Goal: Information Seeking & Learning: Learn about a topic

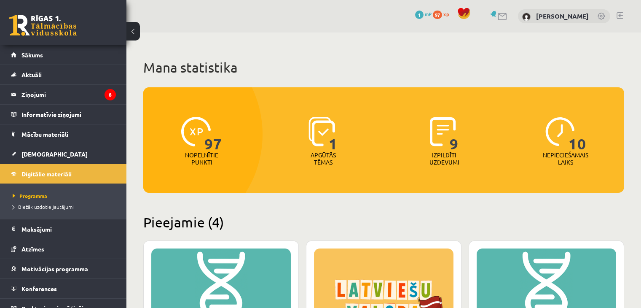
scroll to position [339, 0]
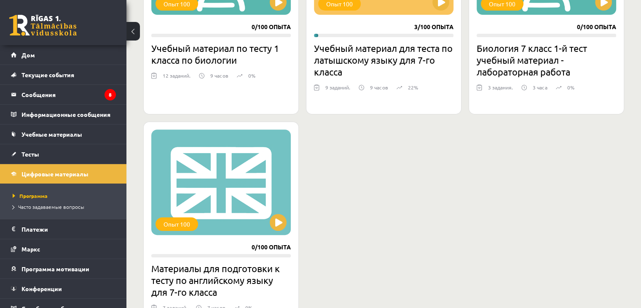
click at [277, 16] on div "Опыт 100 0/100 опыта Учебный материал по тесту 1 класса по биологии 12 заданий.…" at bounding box center [221, 7] width 156 height 213
click at [277, 7] on button at bounding box center [278, 2] width 17 height 17
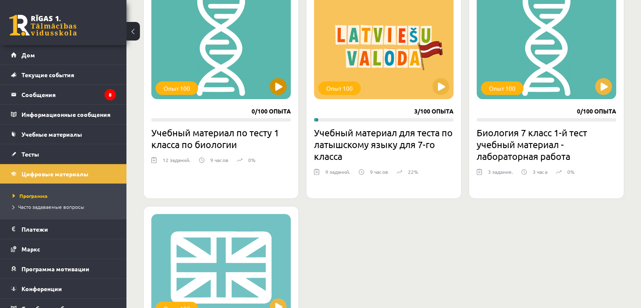
scroll to position [255, 0]
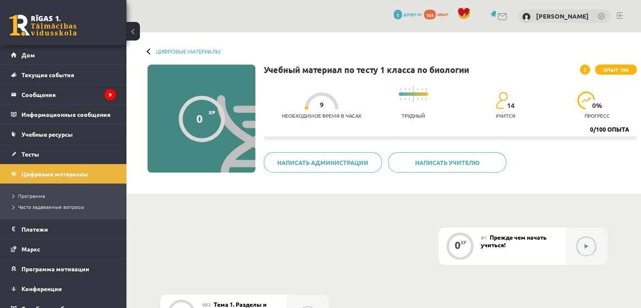
drag, startPoint x: 588, startPoint y: 243, endPoint x: 578, endPoint y: 241, distance: 9.9
click at [578, 241] on button at bounding box center [586, 245] width 19 height 19
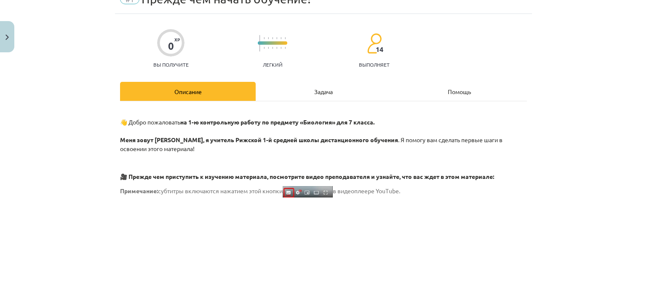
scroll to position [84, 0]
click at [316, 86] on div "Задача" at bounding box center [324, 91] width 136 height 19
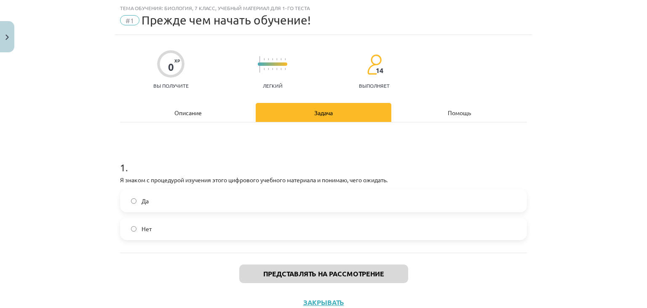
scroll to position [51, 0]
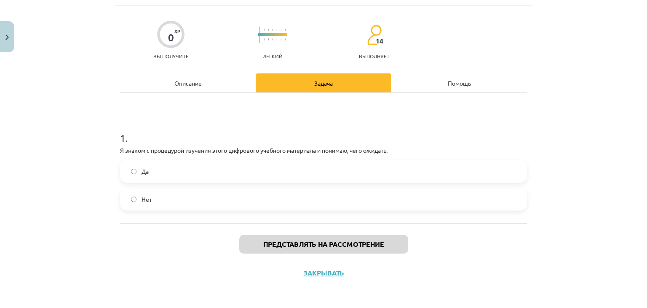
click at [225, 170] on label "Да" at bounding box center [323, 171] width 405 height 21
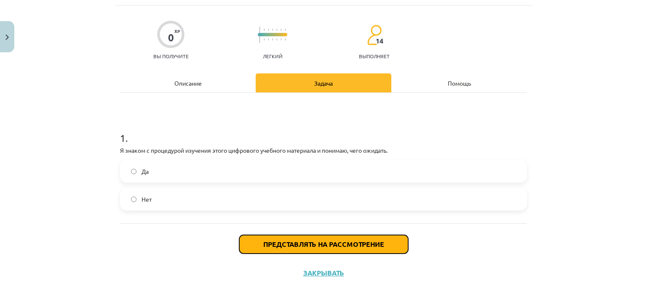
drag, startPoint x: 277, startPoint y: 243, endPoint x: 271, endPoint y: 244, distance: 5.5
click at [273, 244] on font "Представлять на рассмотрение" at bounding box center [323, 243] width 121 height 9
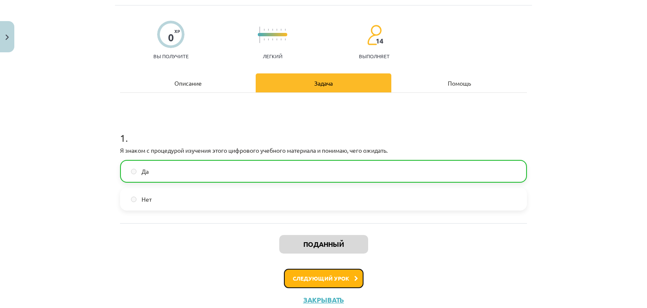
click at [341, 277] on font "Следующий урок" at bounding box center [321, 277] width 56 height 7
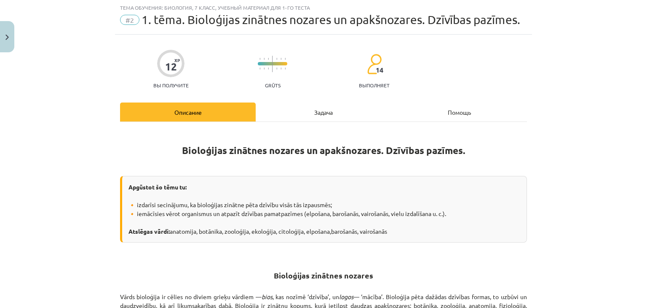
scroll to position [21, 0]
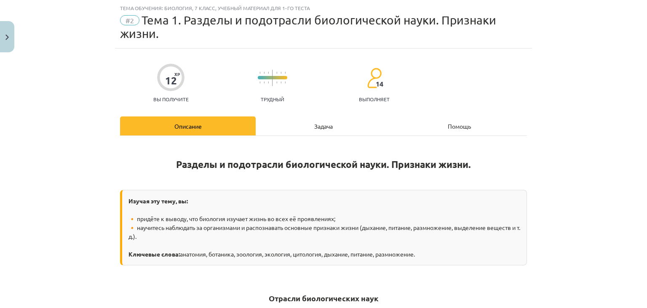
click at [318, 125] on font "Задача" at bounding box center [323, 126] width 19 height 8
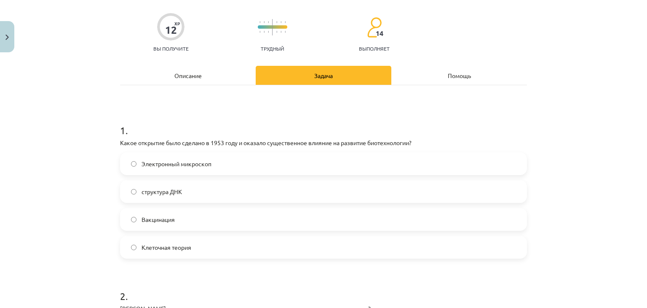
scroll to position [169, 0]
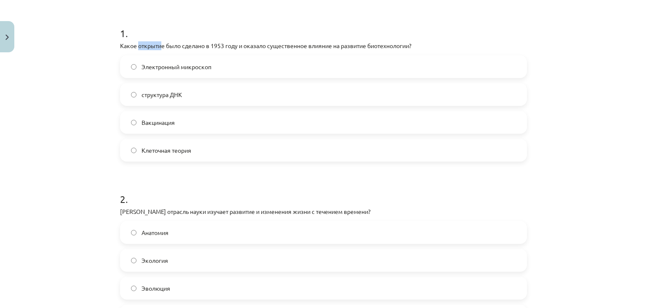
drag, startPoint x: 136, startPoint y: 39, endPoint x: 157, endPoint y: 51, distance: 24.6
click at [158, 50] on div "1 . Какое открытие было сделано в 1953 году и оказало существенное влияние на р…" at bounding box center [323, 87] width 407 height 149
drag, startPoint x: 90, startPoint y: 80, endPoint x: 96, endPoint y: 87, distance: 9.3
click at [95, 86] on div "Тема обучения: Биология, 7 класс, учебный материал для 1-го теста #2 Тема 1. Ра…" at bounding box center [323, 154] width 647 height 308
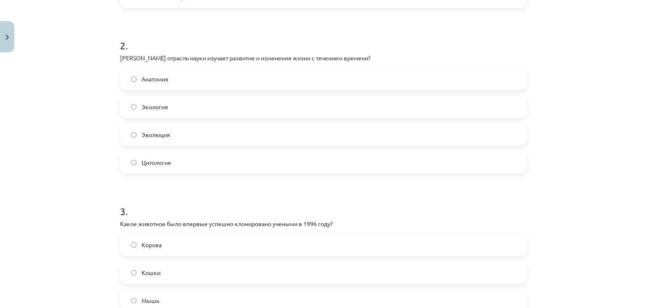
scroll to position [337, 0]
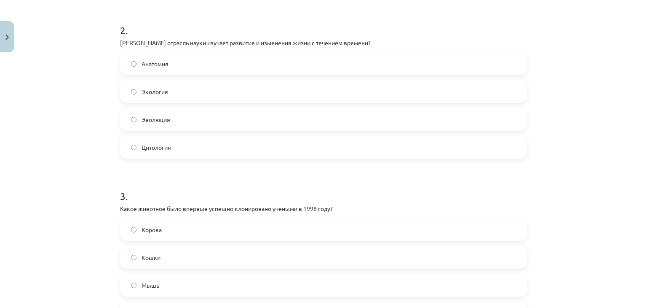
click at [129, 122] on label "Эволюция" at bounding box center [323, 119] width 405 height 21
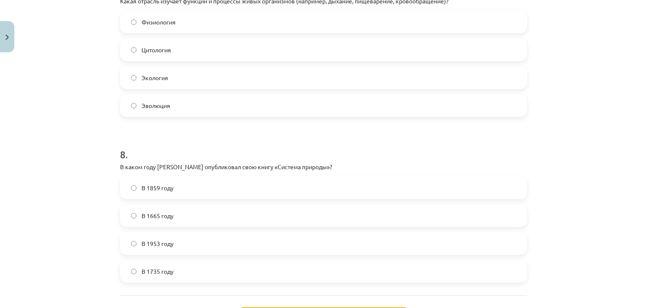
scroll to position [1222, 0]
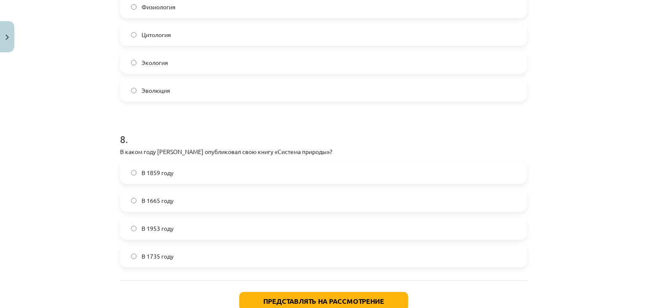
click at [126, 255] on label "В 1735 году" at bounding box center [323, 255] width 405 height 21
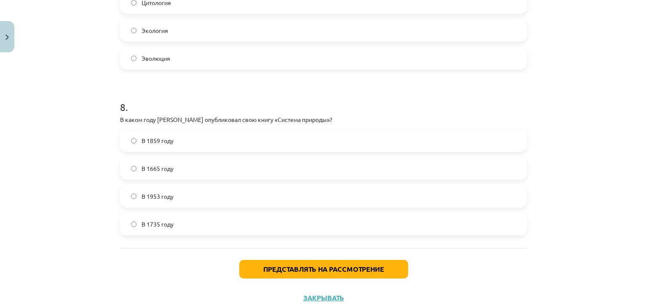
scroll to position [1280, 0]
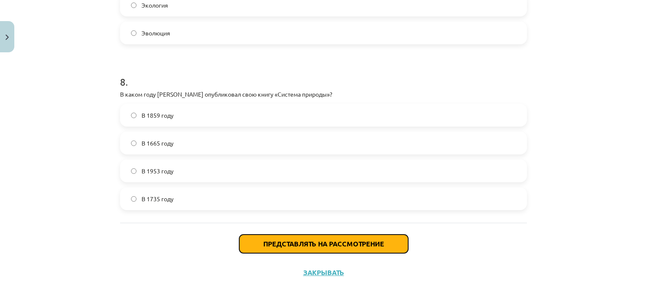
click at [285, 239] on font "Представлять на рассмотрение" at bounding box center [323, 243] width 121 height 9
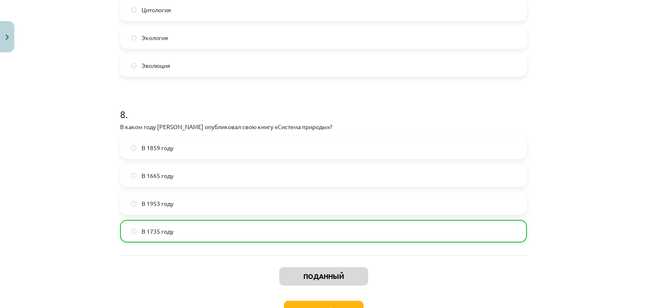
scroll to position [1306, 0]
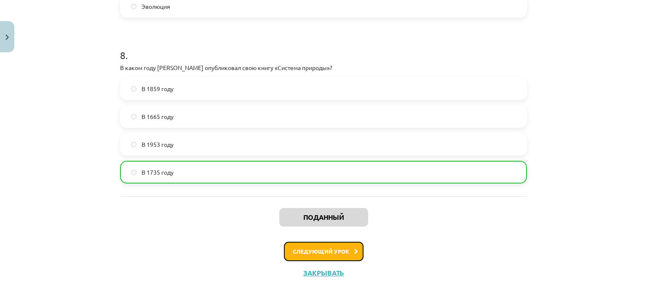
click at [309, 254] on button "Следующий урок" at bounding box center [324, 251] width 80 height 19
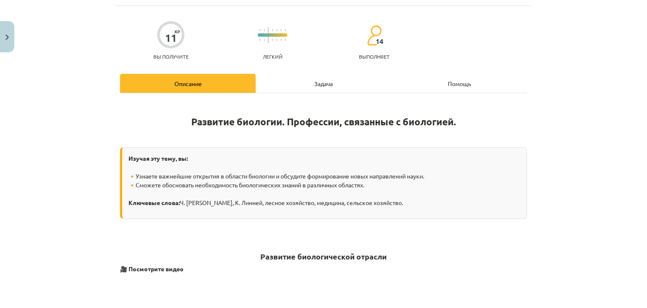
scroll to position [0, 0]
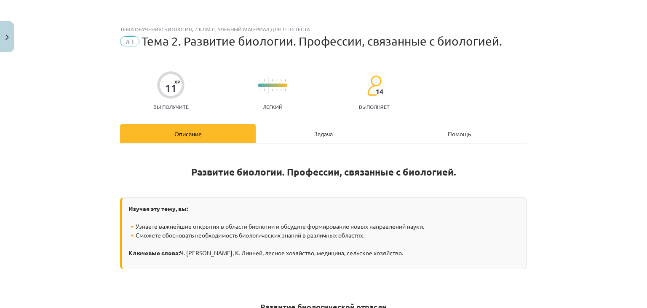
click at [321, 135] on font "Задача" at bounding box center [323, 134] width 19 height 8
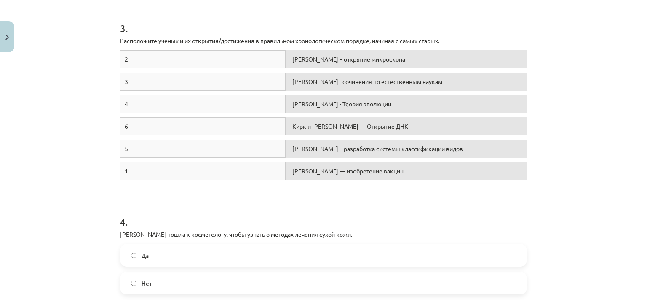
scroll to position [358, 0]
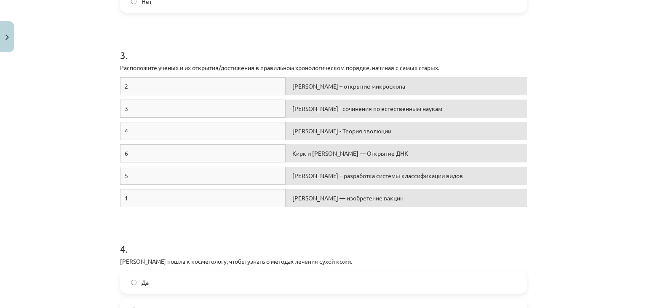
click at [239, 126] on div "4" at bounding box center [203, 131] width 166 height 18
drag, startPoint x: 226, startPoint y: 197, endPoint x: 227, endPoint y: 167, distance: 30.0
click at [227, 165] on div "2 Антони ван Левенгук – открытие микроскопа 3 Аристотель - сочинения по естеств…" at bounding box center [323, 144] width 407 height 134
drag, startPoint x: 215, startPoint y: 238, endPoint x: 217, endPoint y: 220, distance: 18.8
click at [214, 237] on h1 "4 ." at bounding box center [323, 241] width 407 height 26
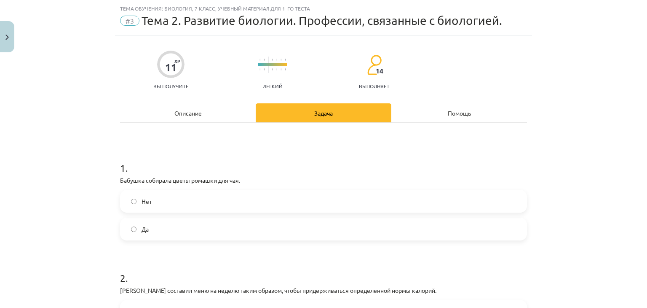
scroll to position [0, 0]
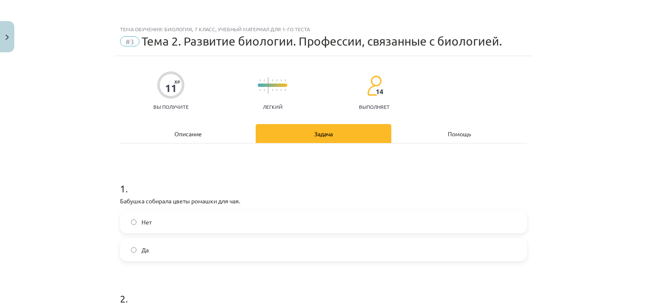
click at [208, 130] on div "Описание" at bounding box center [188, 133] width 136 height 19
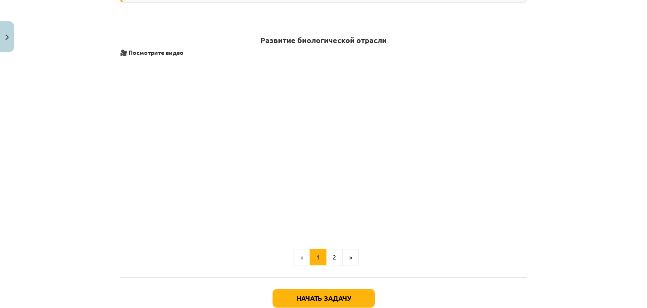
scroll to position [295, 0]
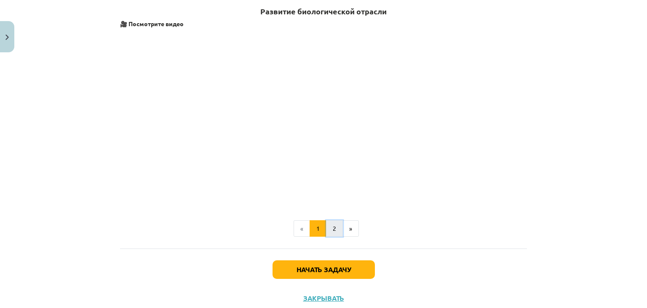
click at [328, 225] on button "2" at bounding box center [334, 228] width 17 height 17
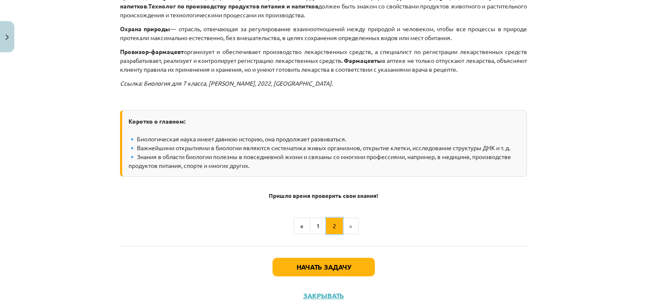
scroll to position [399, 0]
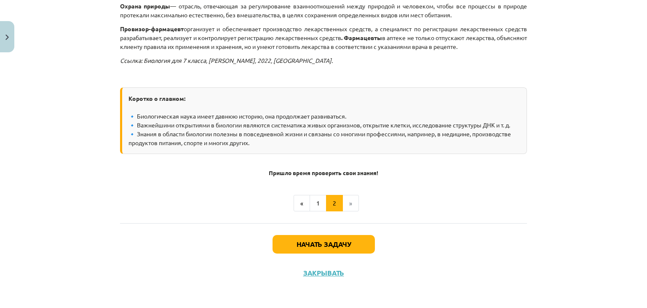
drag, startPoint x: 344, startPoint y: 205, endPoint x: 347, endPoint y: 191, distance: 14.3
click at [347, 195] on li "»" at bounding box center [351, 203] width 16 height 17
click at [320, 198] on button "1" at bounding box center [318, 203] width 17 height 17
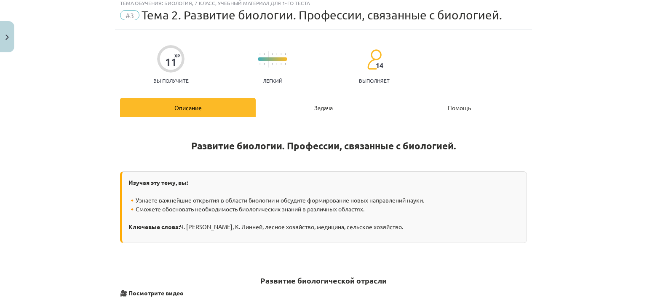
scroll to position [24, 0]
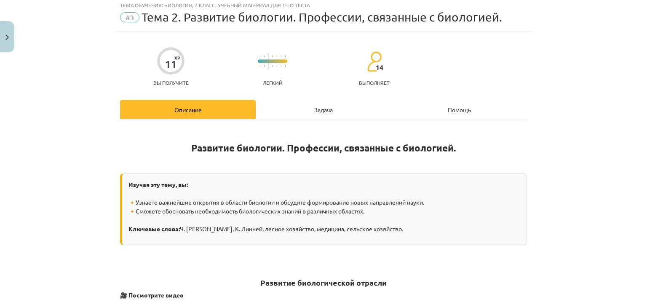
click at [349, 109] on div "Задача" at bounding box center [324, 109] width 136 height 19
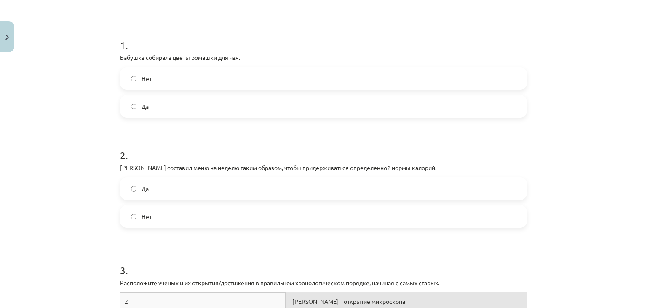
scroll to position [148, 0]
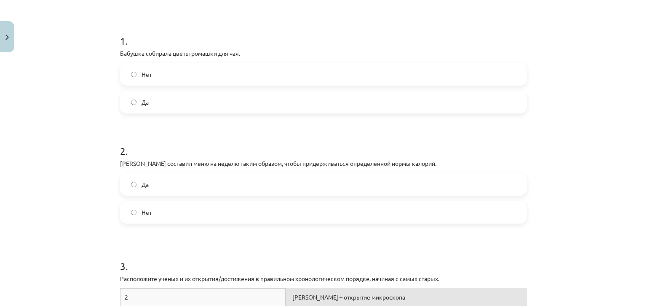
drag, startPoint x: 370, startPoint y: 72, endPoint x: 362, endPoint y: 81, distance: 11.7
click at [364, 79] on label "Нет" at bounding box center [323, 74] width 405 height 21
click at [360, 108] on label "Да" at bounding box center [323, 101] width 405 height 21
drag, startPoint x: 359, startPoint y: 90, endPoint x: 358, endPoint y: 101, distance: 11.0
click at [359, 99] on div "Нет Да" at bounding box center [323, 88] width 407 height 51
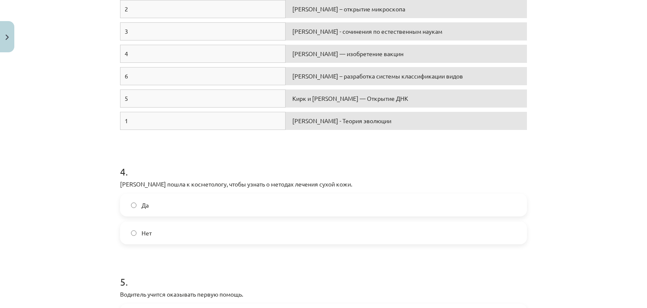
scroll to position [478, 0]
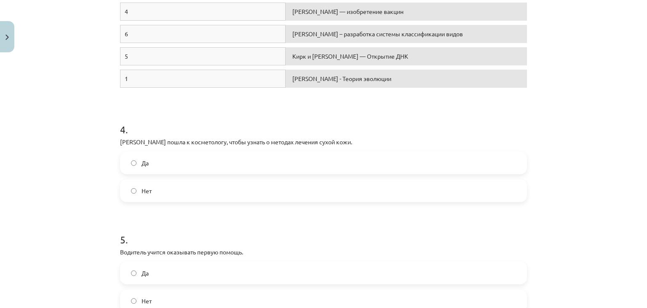
drag, startPoint x: 416, startPoint y: 158, endPoint x: 412, endPoint y: 166, distance: 8.3
click at [415, 161] on label "Да" at bounding box center [323, 162] width 405 height 21
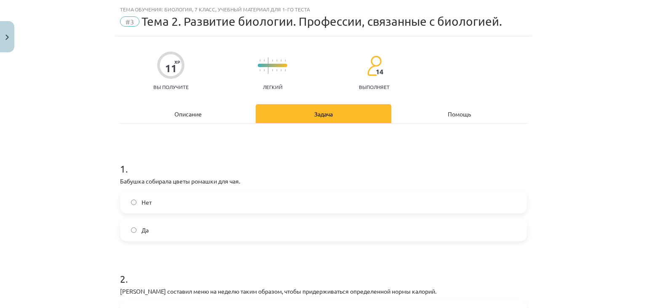
scroll to position [0, 0]
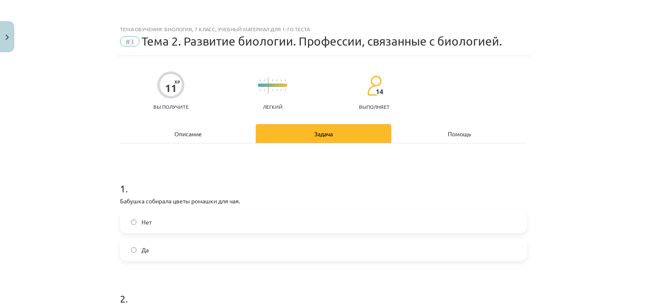
click at [192, 138] on div "Описание" at bounding box center [188, 133] width 136 height 19
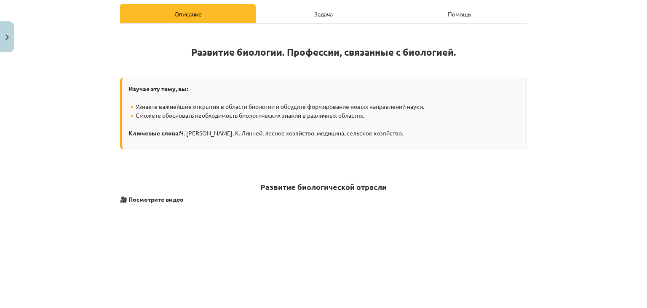
scroll to position [105, 0]
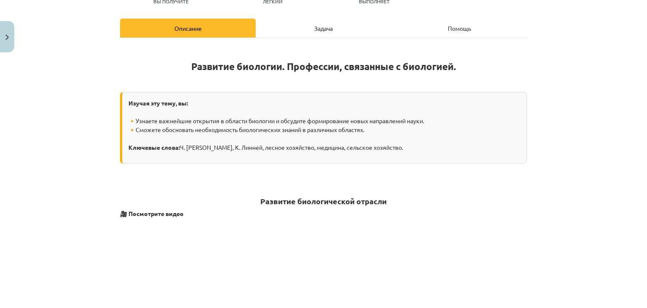
drag, startPoint x: 227, startPoint y: 101, endPoint x: 189, endPoint y: 109, distance: 39.2
click at [210, 105] on div "Изучая эту тему, вы: 🔸Узнаете важнейшие открытия в области биологии и обсудите …" at bounding box center [323, 128] width 407 height 72
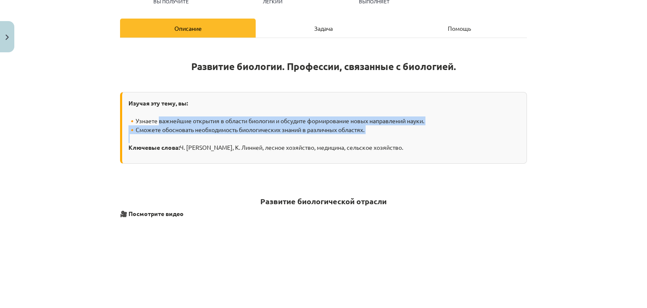
drag, startPoint x: 153, startPoint y: 121, endPoint x: 350, endPoint y: 137, distance: 198.4
click at [350, 137] on div "Изучая эту тему, вы: 🔸Узнаете важнейшие открытия в области биологии и обсудите …" at bounding box center [323, 128] width 407 height 72
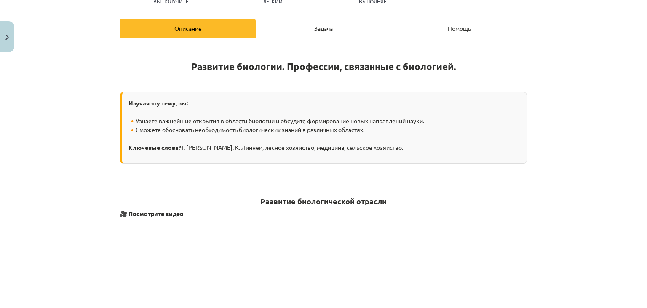
drag, startPoint x: 432, startPoint y: 142, endPoint x: 311, endPoint y: 139, distance: 120.2
click at [414, 140] on div "Изучая эту тему, вы: 🔸Узнаете важнейшие открытия в области биологии и обсудите …" at bounding box center [323, 128] width 407 height 72
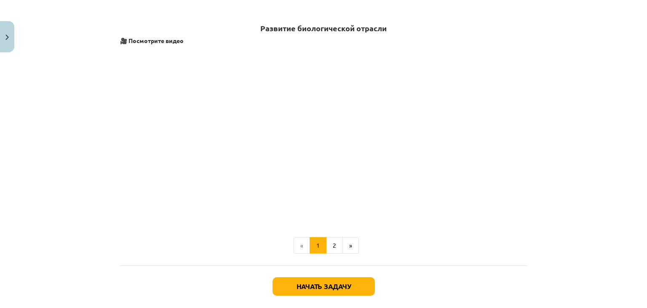
scroll to position [67, 0]
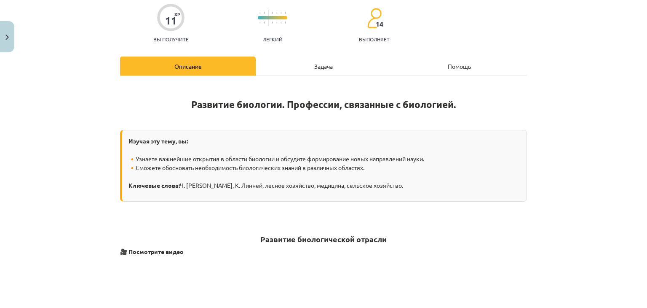
drag, startPoint x: 327, startPoint y: 72, endPoint x: 322, endPoint y: 75, distance: 5.1
click at [327, 72] on div "Задача" at bounding box center [324, 65] width 136 height 19
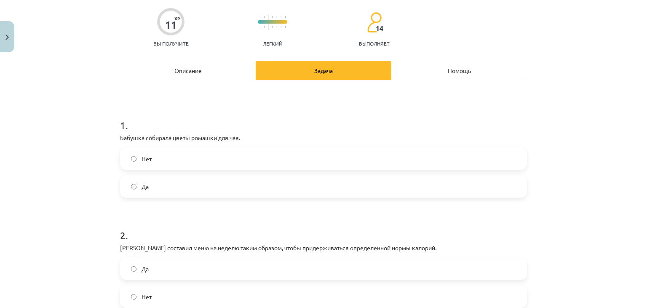
scroll to position [0, 0]
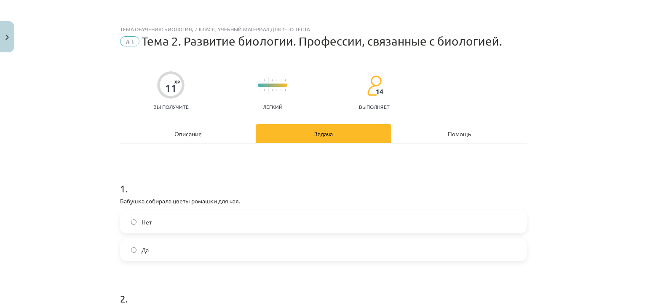
click at [178, 128] on div "Описание" at bounding box center [188, 133] width 136 height 19
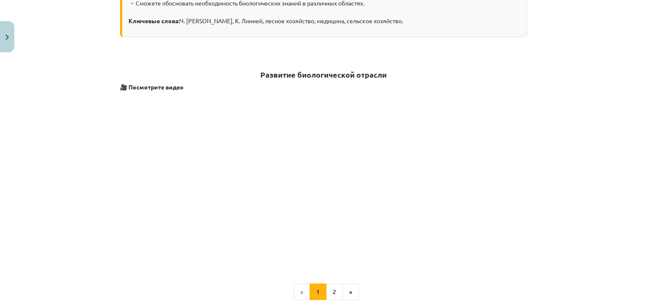
scroll to position [320, 0]
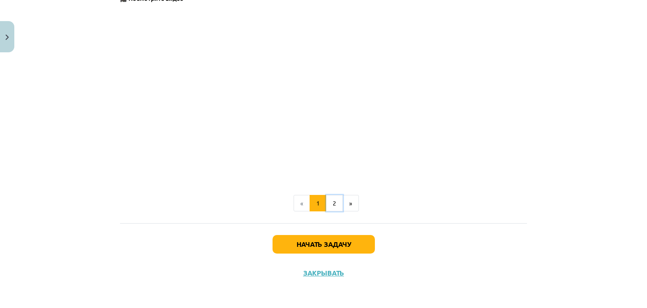
drag, startPoint x: 328, startPoint y: 204, endPoint x: 320, endPoint y: 199, distance: 9.1
click at [327, 204] on button "2" at bounding box center [334, 203] width 17 height 17
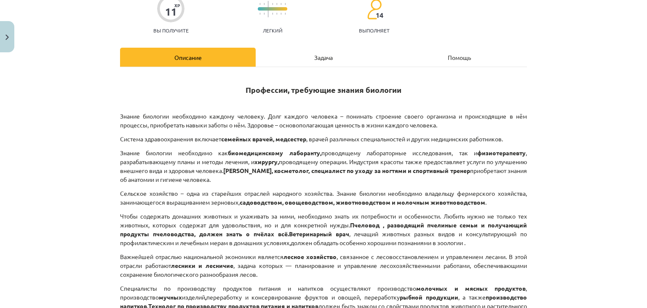
scroll to position [62, 0]
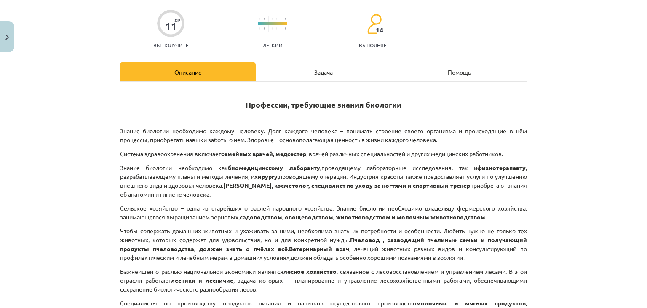
drag, startPoint x: 362, startPoint y: 65, endPoint x: 357, endPoint y: 67, distance: 6.0
click at [361, 65] on div "Задача" at bounding box center [324, 71] width 136 height 19
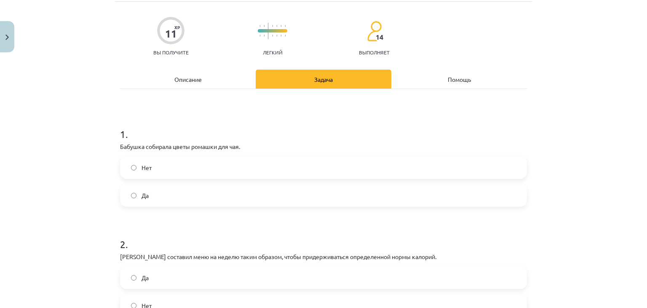
scroll to position [0, 0]
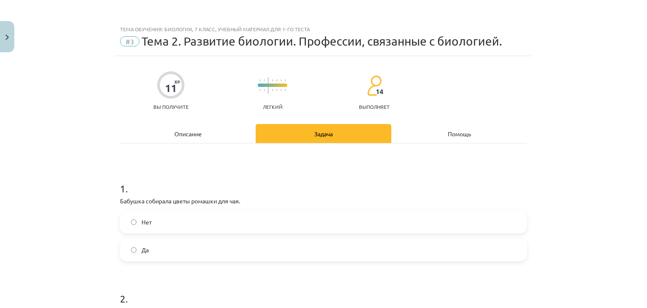
click at [189, 135] on font "Описание" at bounding box center [187, 134] width 27 height 8
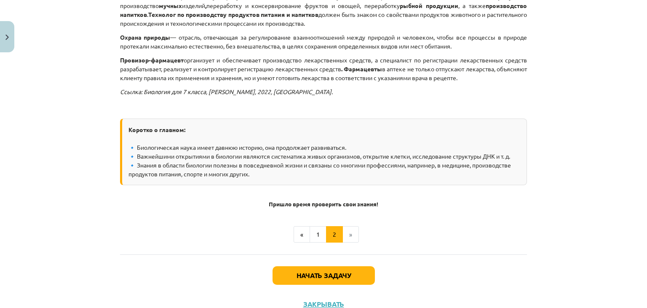
scroll to position [399, 0]
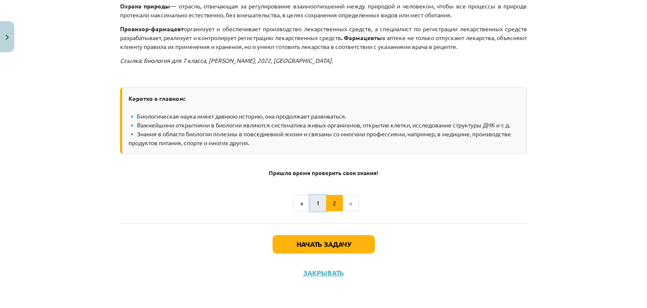
click at [319, 200] on button "1" at bounding box center [318, 203] width 17 height 17
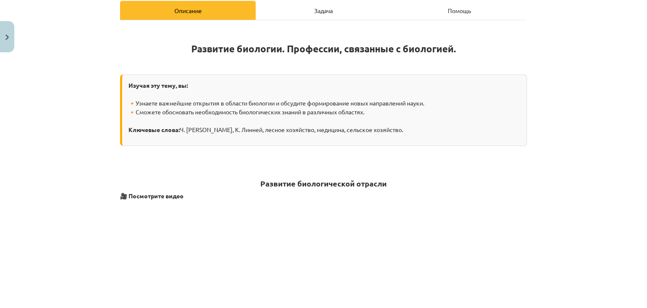
scroll to position [105, 0]
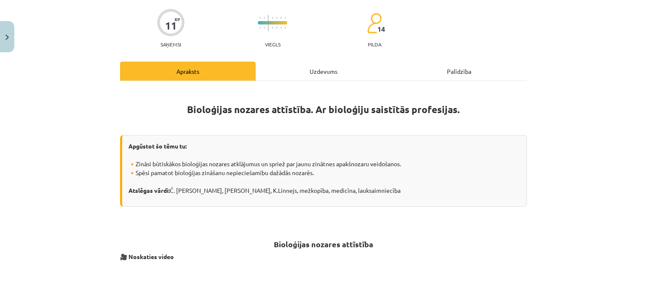
click at [289, 73] on div "Uzdevums" at bounding box center [324, 71] width 136 height 19
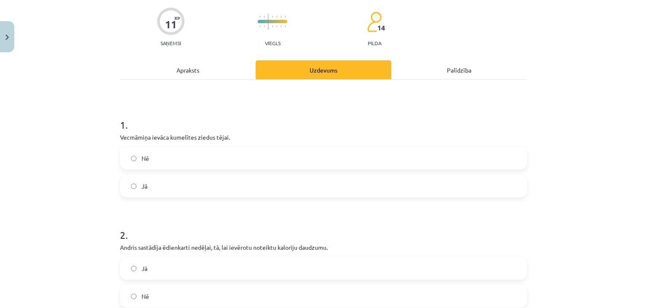
scroll to position [0, 0]
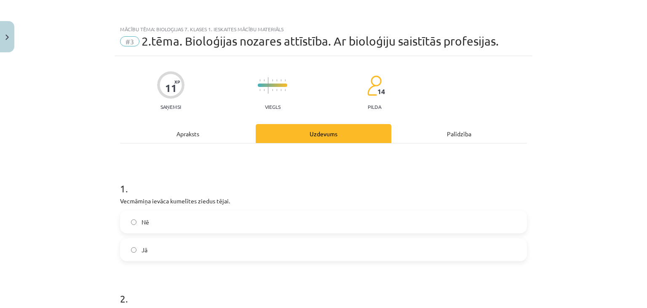
click at [221, 131] on div "Apraksts" at bounding box center [188, 133] width 136 height 19
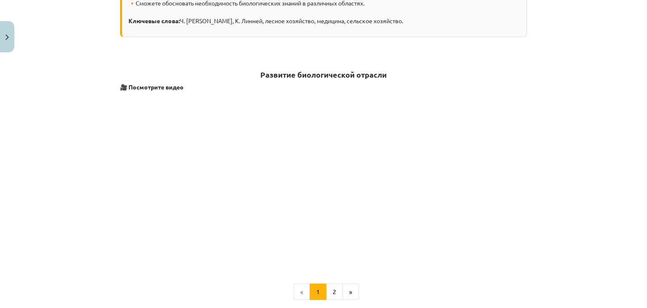
scroll to position [105, 0]
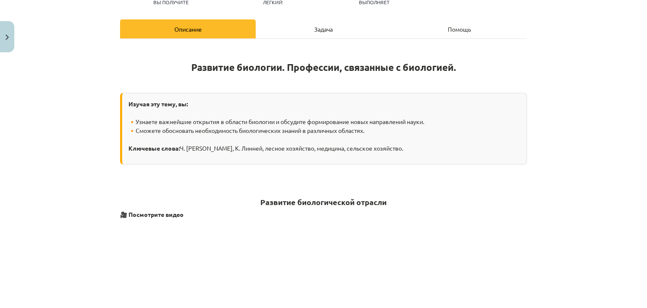
click at [327, 27] on font "Задача" at bounding box center [323, 29] width 19 height 8
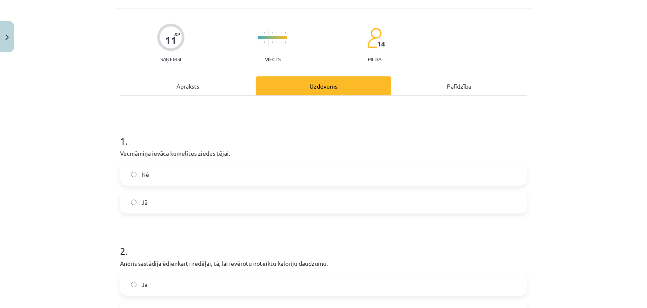
scroll to position [0, 0]
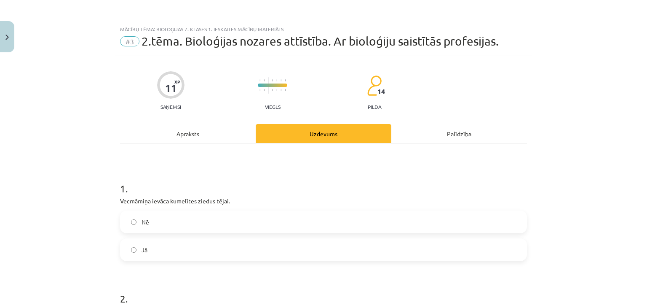
drag, startPoint x: 214, startPoint y: 135, endPoint x: 220, endPoint y: 144, distance: 10.5
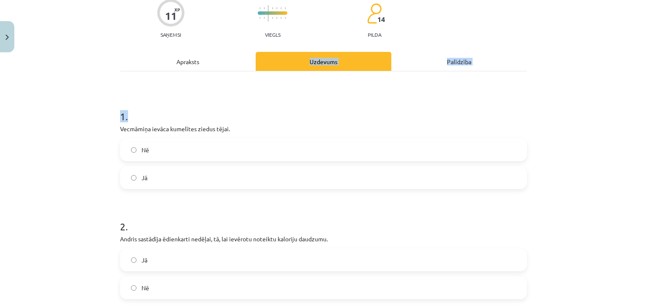
scroll to position [126, 0]
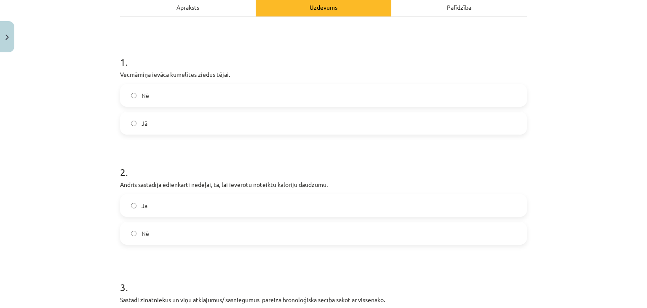
drag, startPoint x: 544, startPoint y: 92, endPoint x: 539, endPoint y: 91, distance: 4.3
click at [543, 92] on div "Mācību tēma: Bioloģijas 7. klases 1. ieskaites mācību materiāls #3 2.tēma. Biol…" at bounding box center [323, 154] width 647 height 308
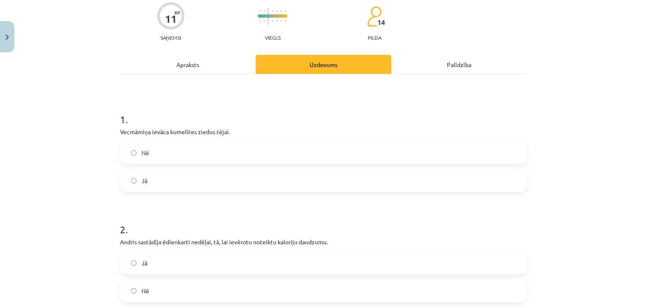
scroll to position [0, 0]
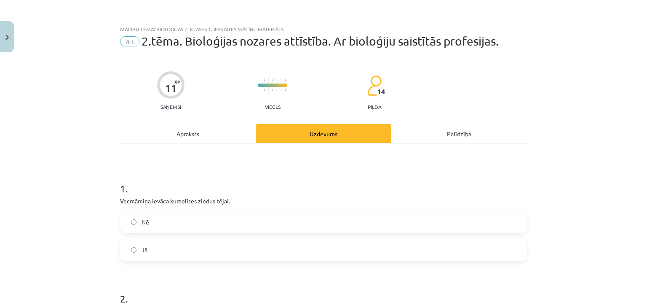
click at [212, 136] on div "Apraksts" at bounding box center [188, 133] width 136 height 19
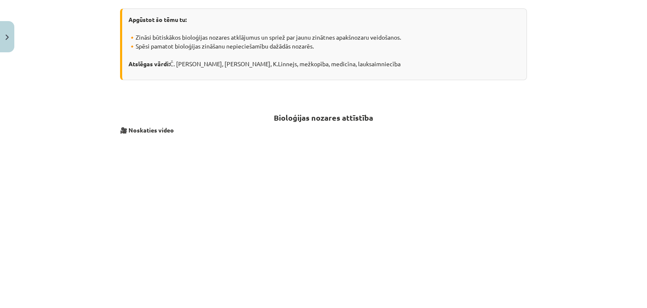
scroll to position [105, 0]
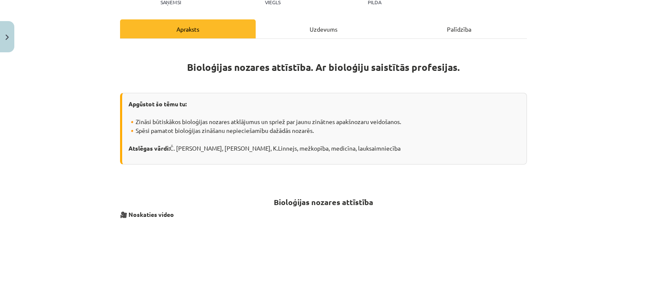
click at [317, 27] on div "Uzdevums" at bounding box center [324, 28] width 136 height 19
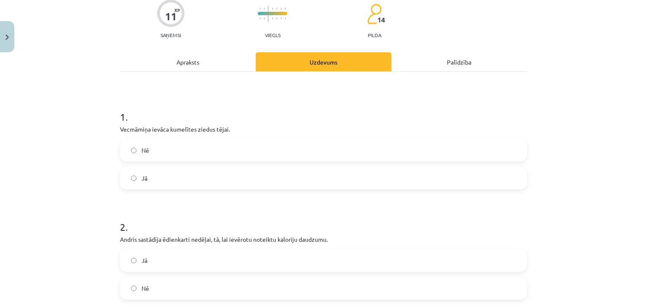
scroll to position [21, 0]
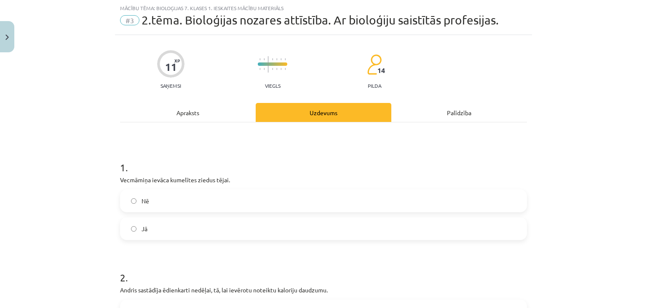
click at [187, 110] on div "Apraksts" at bounding box center [188, 112] width 136 height 19
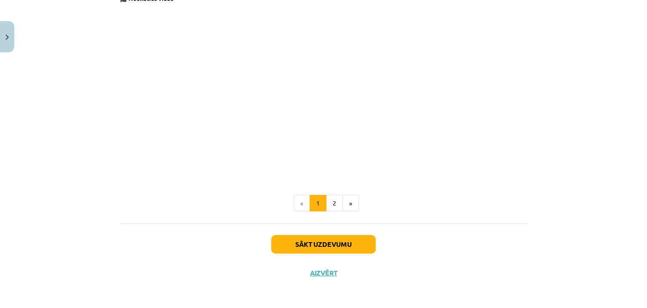
scroll to position [105, 0]
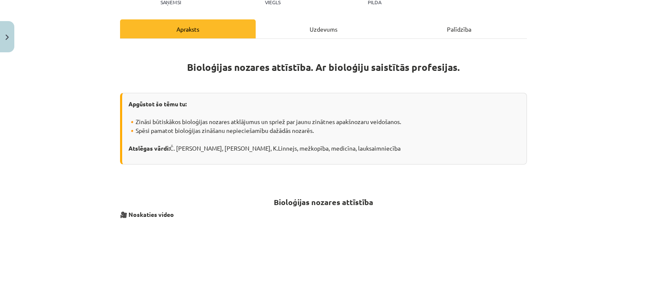
click at [271, 29] on div "Uzdevums" at bounding box center [324, 28] width 136 height 19
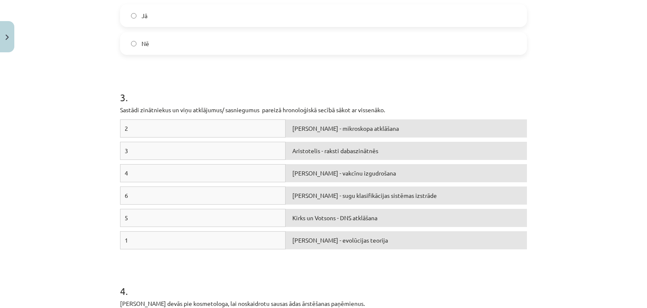
scroll to position [358, 0]
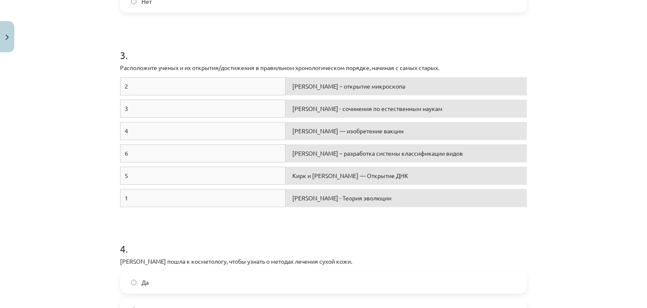
click at [370, 132] on font "Эдвард Дженнер — изобретение вакцин" at bounding box center [347, 131] width 111 height 8
click at [187, 148] on div "6" at bounding box center [203, 153] width 166 height 18
drag, startPoint x: 173, startPoint y: 174, endPoint x: 175, endPoint y: 196, distance: 22.4
click at [177, 195] on div "2 Кирк и Уотсон — Открытие ДНК 3 Аристотель - сочинения по естественным наукам …" at bounding box center [323, 144] width 407 height 134
click at [142, 199] on div "1" at bounding box center [203, 198] width 166 height 18
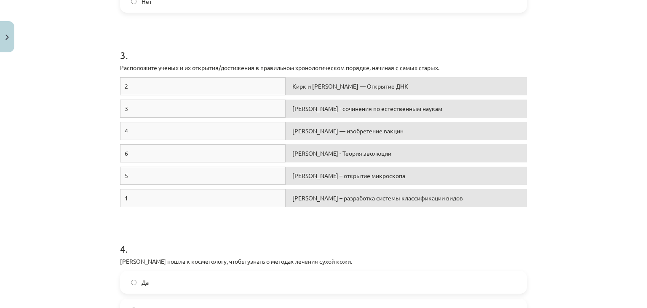
click at [142, 199] on div "1" at bounding box center [203, 198] width 166 height 18
click at [120, 196] on div "1" at bounding box center [203, 198] width 166 height 18
drag, startPoint x: 123, startPoint y: 196, endPoint x: 111, endPoint y: 198, distance: 11.6
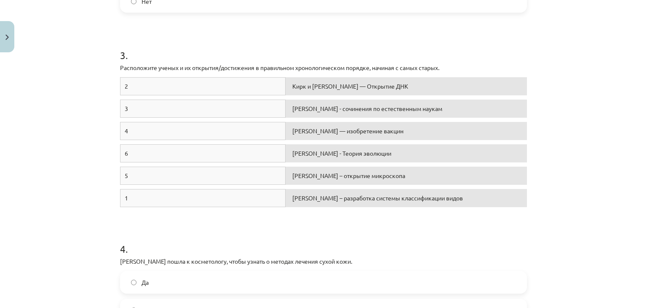
click at [115, 198] on div "11 XP Вы получите Легкий 14 выполняет Описание Задача Помощь 1 . Бабушка собира…" at bounding box center [323, 158] width 417 height 920
drag, startPoint x: 129, startPoint y: 192, endPoint x: 41, endPoint y: 215, distance: 90.5
click at [41, 215] on div "Тема обучения: Биология, 7 класс, учебный материал для 1-го теста #3 Тема 2. Ра…" at bounding box center [323, 154] width 647 height 308
click at [125, 195] on font "1" at bounding box center [126, 198] width 3 height 8
click at [126, 196] on div "1" at bounding box center [203, 198] width 166 height 18
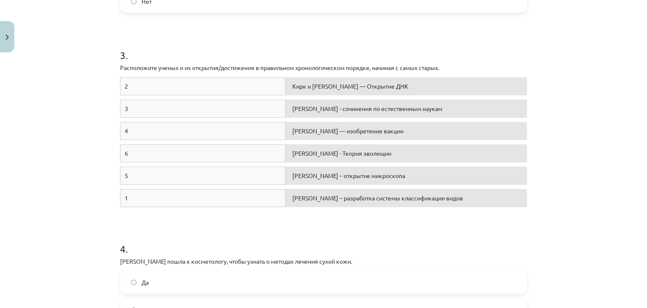
click at [125, 194] on div "1" at bounding box center [203, 198] width 166 height 18
click at [125, 196] on font "1" at bounding box center [126, 198] width 3 height 8
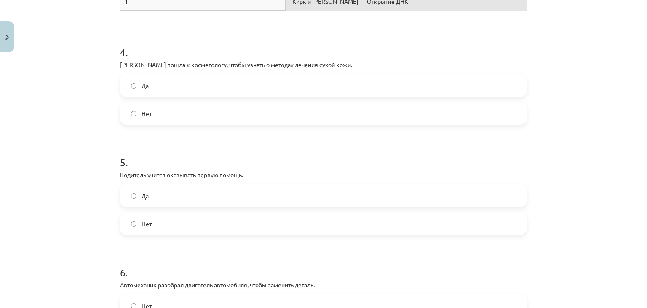
scroll to position [569, 0]
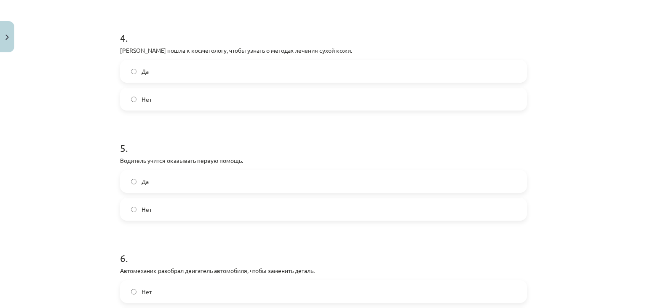
click at [326, 91] on label "Нет" at bounding box center [323, 99] width 405 height 21
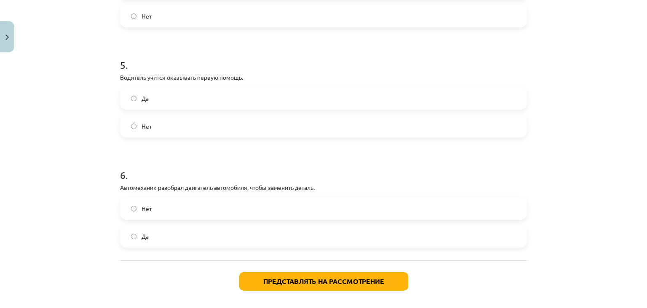
scroll to position [653, 0]
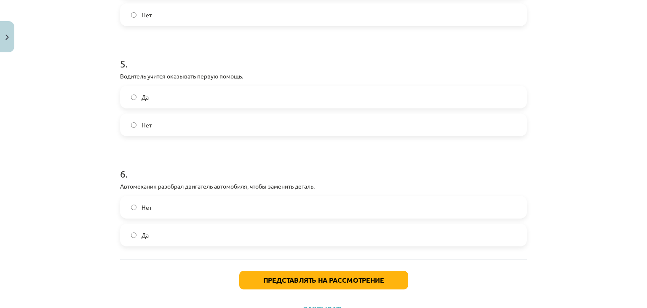
click at [267, 228] on label "Да" at bounding box center [323, 234] width 405 height 21
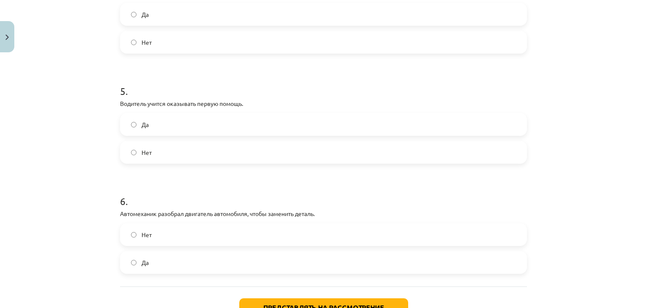
scroll to position [611, 0]
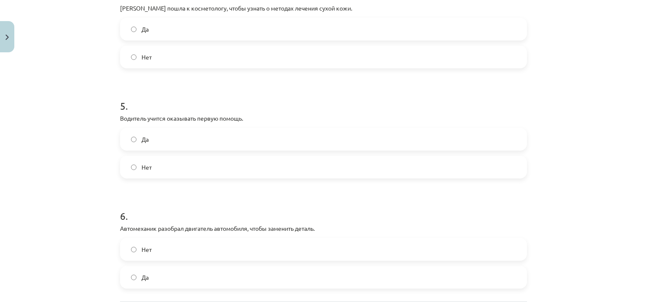
click at [250, 164] on label "Нет" at bounding box center [323, 166] width 405 height 21
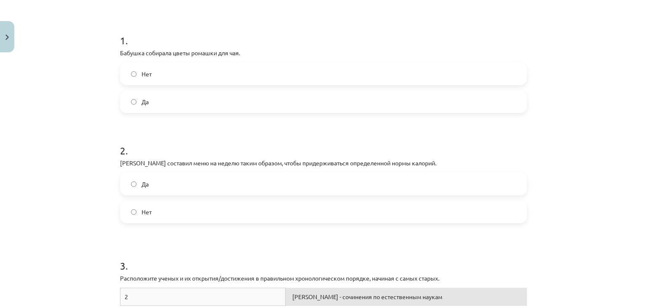
scroll to position [148, 0]
click at [266, 215] on label "Нет" at bounding box center [323, 211] width 405 height 21
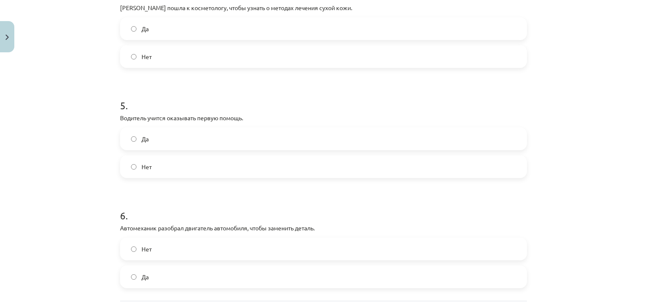
scroll to position [688, 0]
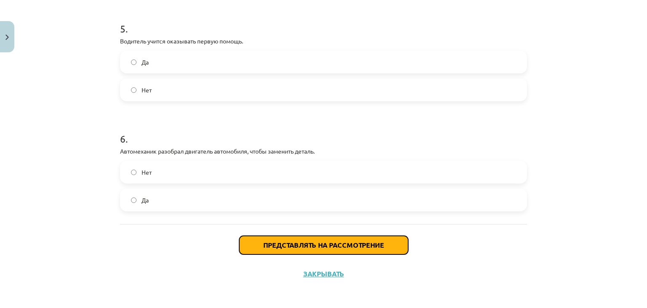
drag, startPoint x: 279, startPoint y: 240, endPoint x: 273, endPoint y: 233, distance: 9.2
click at [278, 240] on font "Представлять на рассмотрение" at bounding box center [323, 244] width 121 height 9
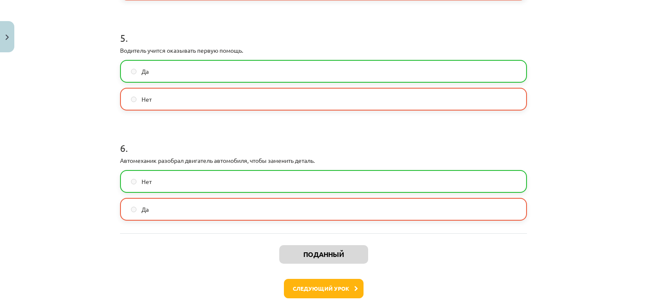
scroll to position [715, 0]
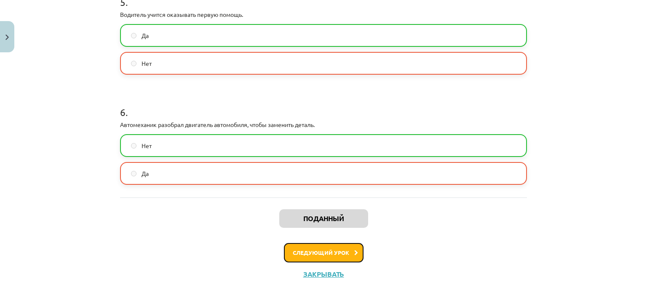
click at [317, 246] on button "Следующий урок" at bounding box center [324, 252] width 80 height 19
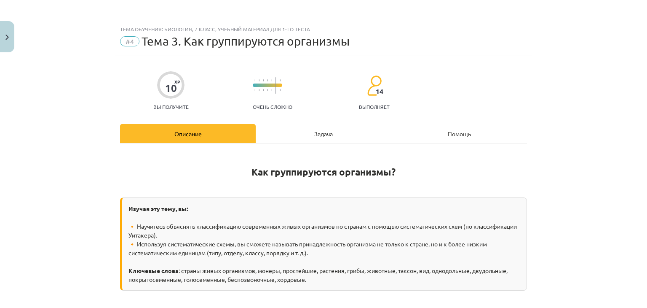
scroll to position [0, 0]
click at [287, 135] on div "Задача" at bounding box center [324, 133] width 136 height 19
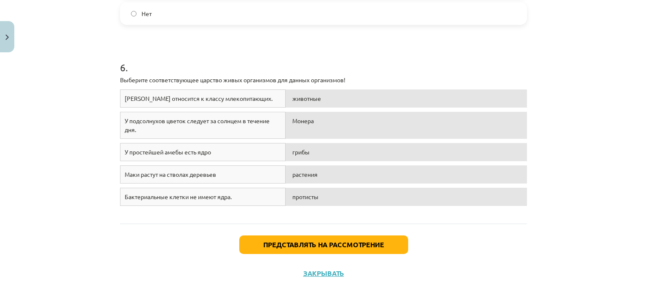
scroll to position [781, 0]
